Goal: Task Accomplishment & Management: Manage account settings

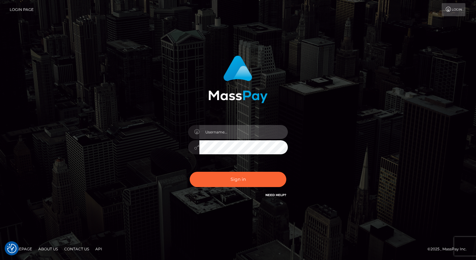
click at [245, 133] on input "text" at bounding box center [243, 132] width 88 height 14
type input "[PERSON_NAME].luminaryplay"
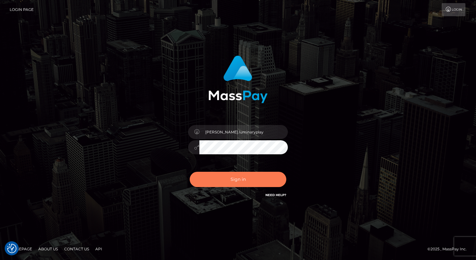
click at [237, 179] on button "Sign in" at bounding box center [238, 179] width 97 height 15
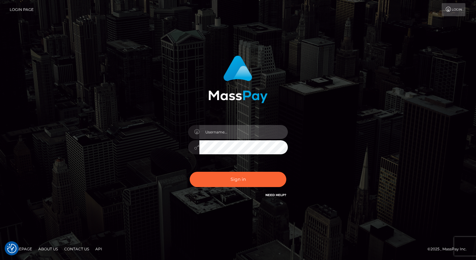
click at [248, 133] on input "text" at bounding box center [243, 132] width 88 height 14
type input "Arlene.luminaryplay"
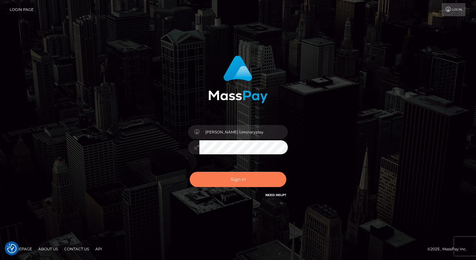
click at [237, 181] on button "Sign in" at bounding box center [238, 179] width 97 height 15
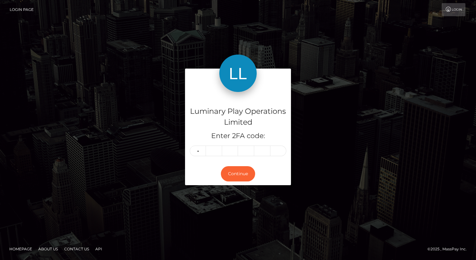
type input "4"
type input "6"
type input "3"
type input "0"
type input "2"
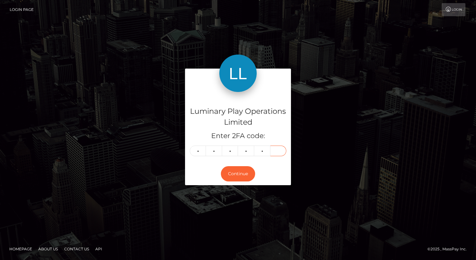
type input "8"
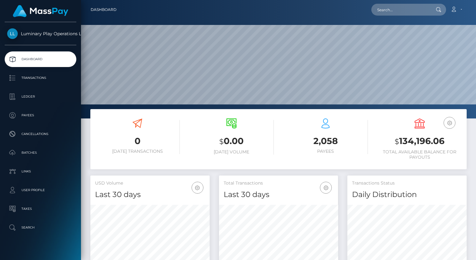
scroll to position [110, 119]
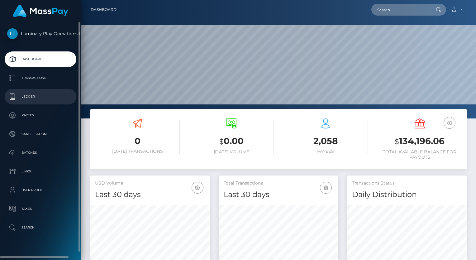
click at [39, 94] on p "Ledger" at bounding box center [40, 96] width 67 height 9
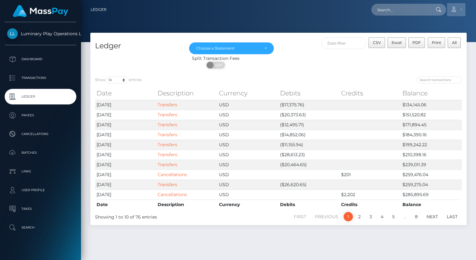
click at [460, 10] on link "Account" at bounding box center [456, 9] width 18 height 13
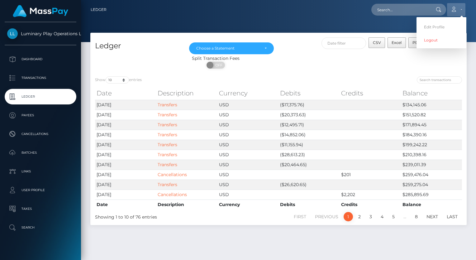
click at [460, 10] on link "Account" at bounding box center [456, 9] width 18 height 13
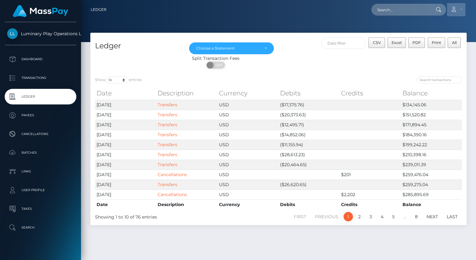
click at [460, 10] on link "Account" at bounding box center [456, 9] width 18 height 13
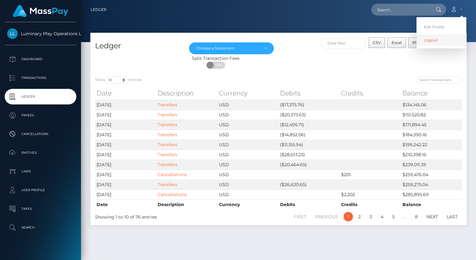
click at [433, 40] on link "Logout" at bounding box center [441, 40] width 50 height 12
